Goal: Navigation & Orientation: Find specific page/section

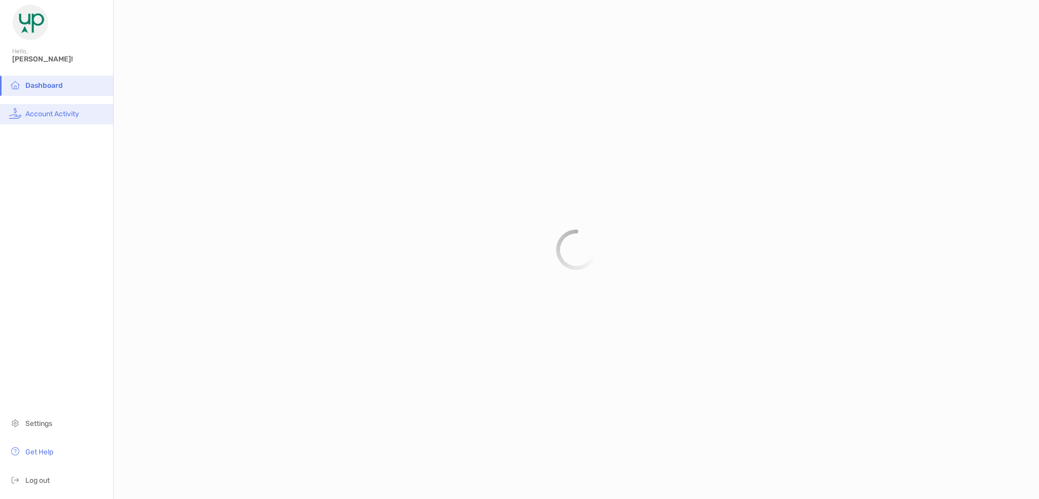
click at [49, 111] on span "Account Activity" at bounding box center [52, 114] width 54 height 9
click at [60, 85] on span "Dashboard" at bounding box center [43, 85] width 36 height 9
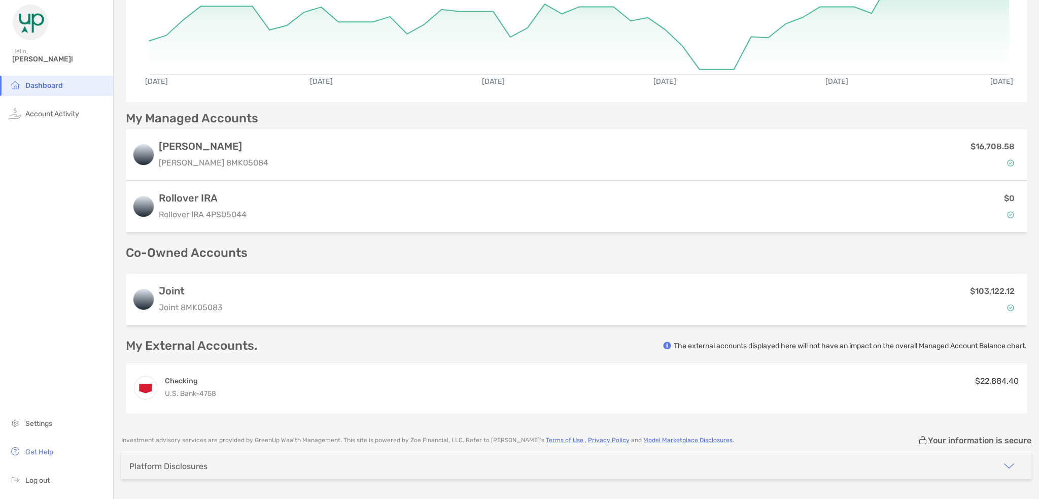
scroll to position [180, 0]
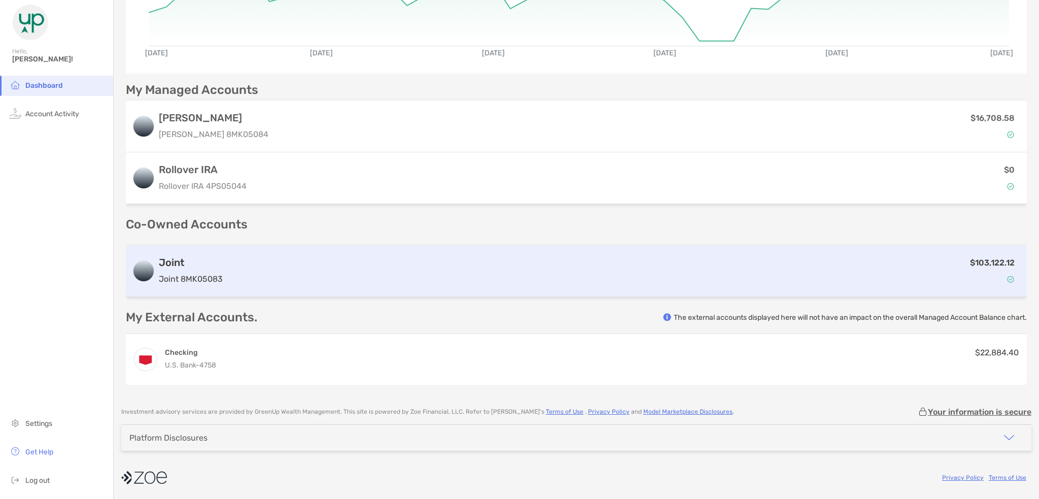
click at [179, 271] on div "Joint Joint 8MK05083" at bounding box center [191, 270] width 64 height 29
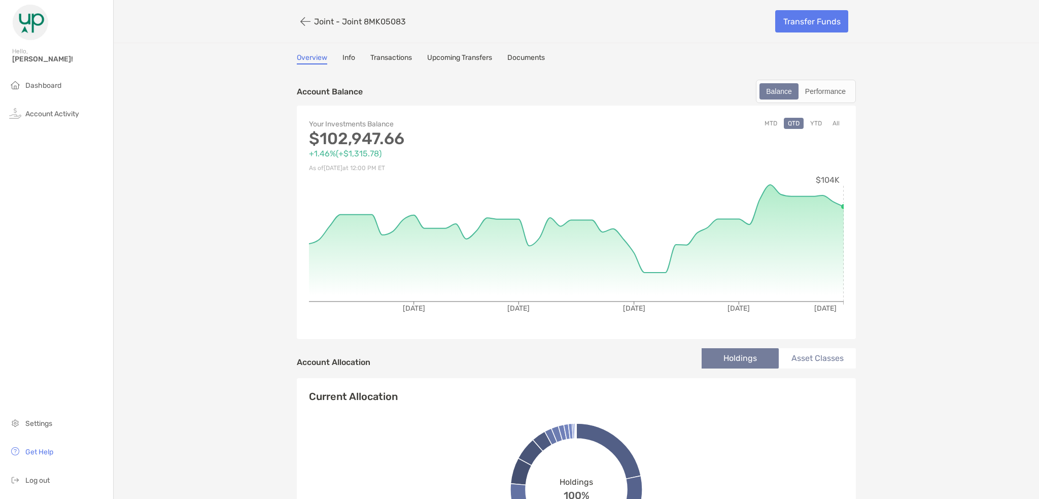
click at [810, 122] on button "YTD" at bounding box center [816, 123] width 20 height 11
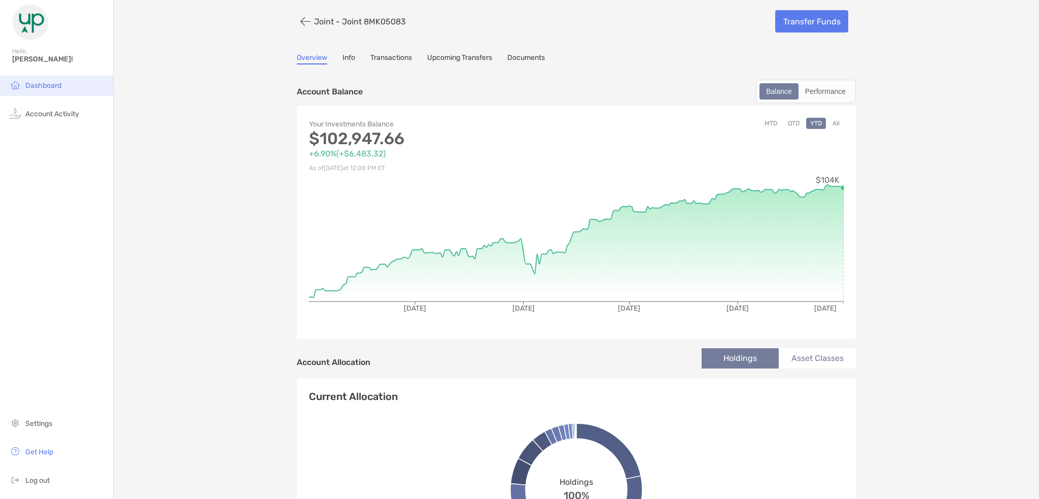
click at [61, 85] on span "Dashboard" at bounding box center [43, 85] width 36 height 9
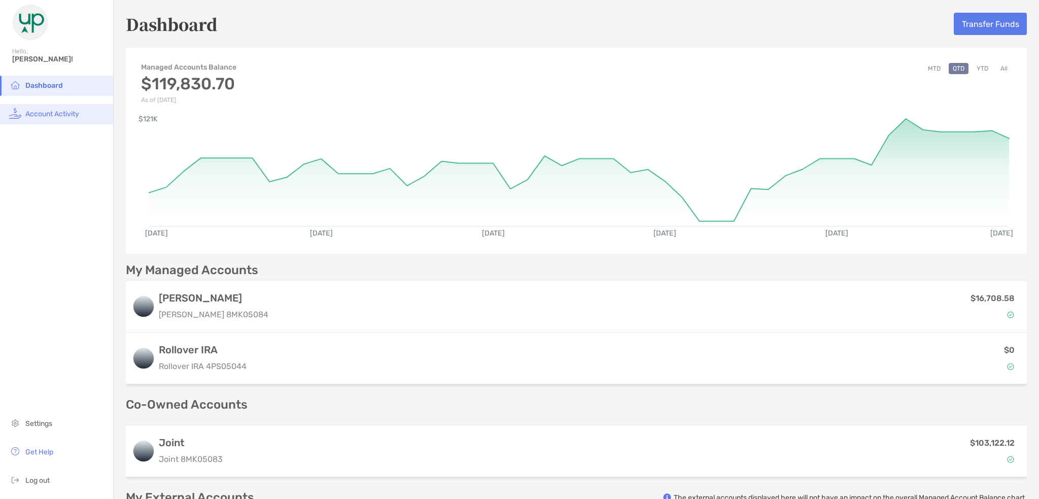
click at [39, 115] on span "Account Activity" at bounding box center [52, 114] width 54 height 9
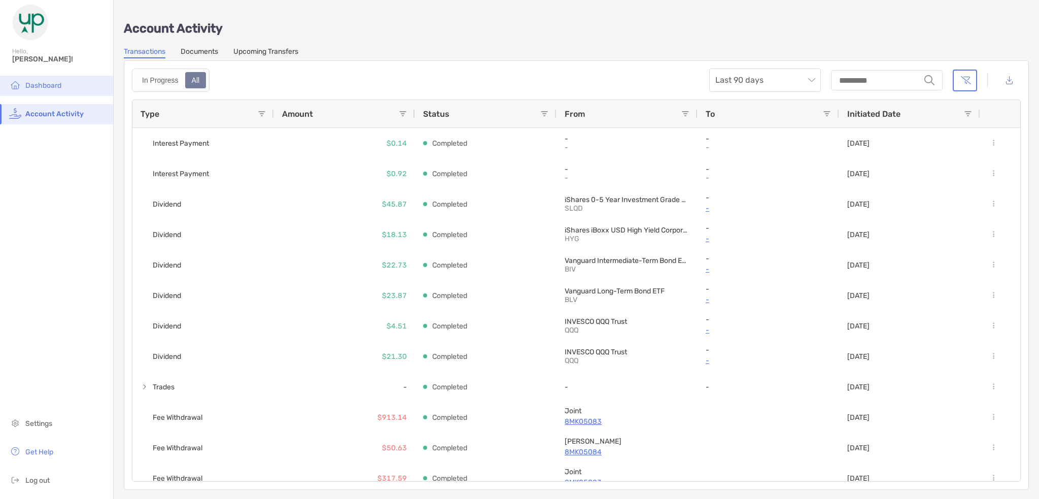
click at [47, 85] on span "Dashboard" at bounding box center [43, 85] width 36 height 9
